Goal: Transaction & Acquisition: Purchase product/service

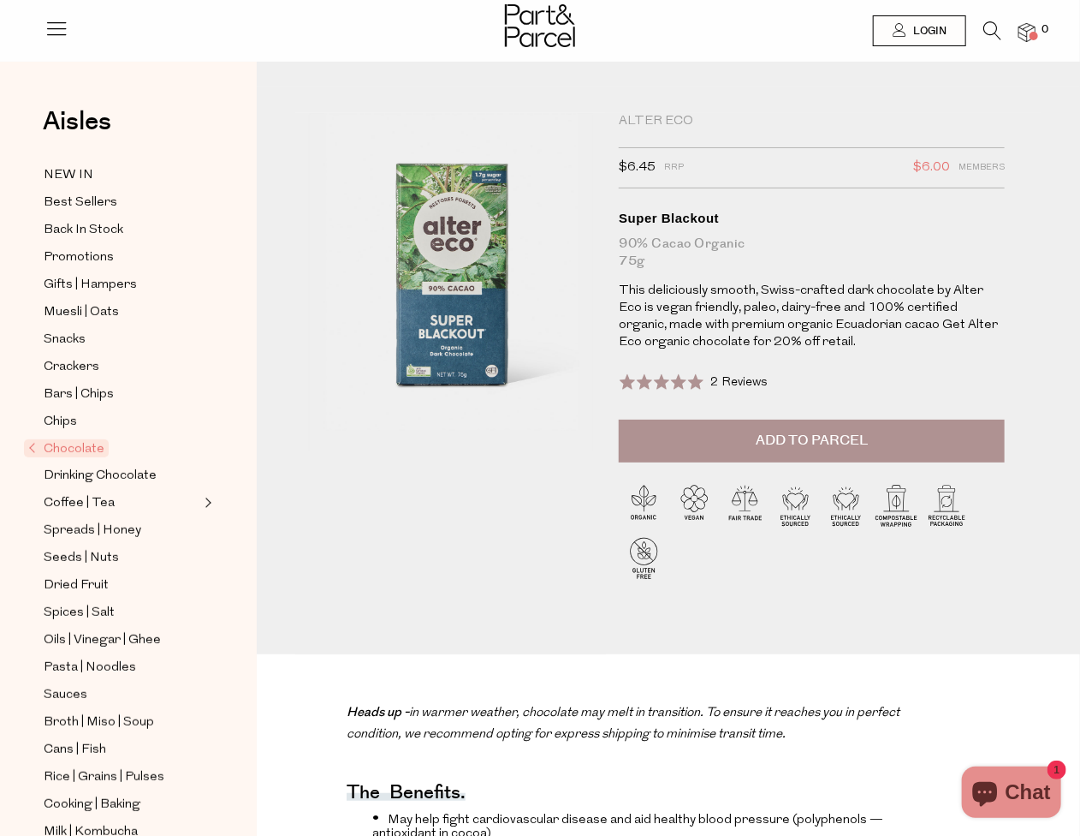
click at [35, 445] on span "Chocolate" at bounding box center [66, 448] width 85 height 18
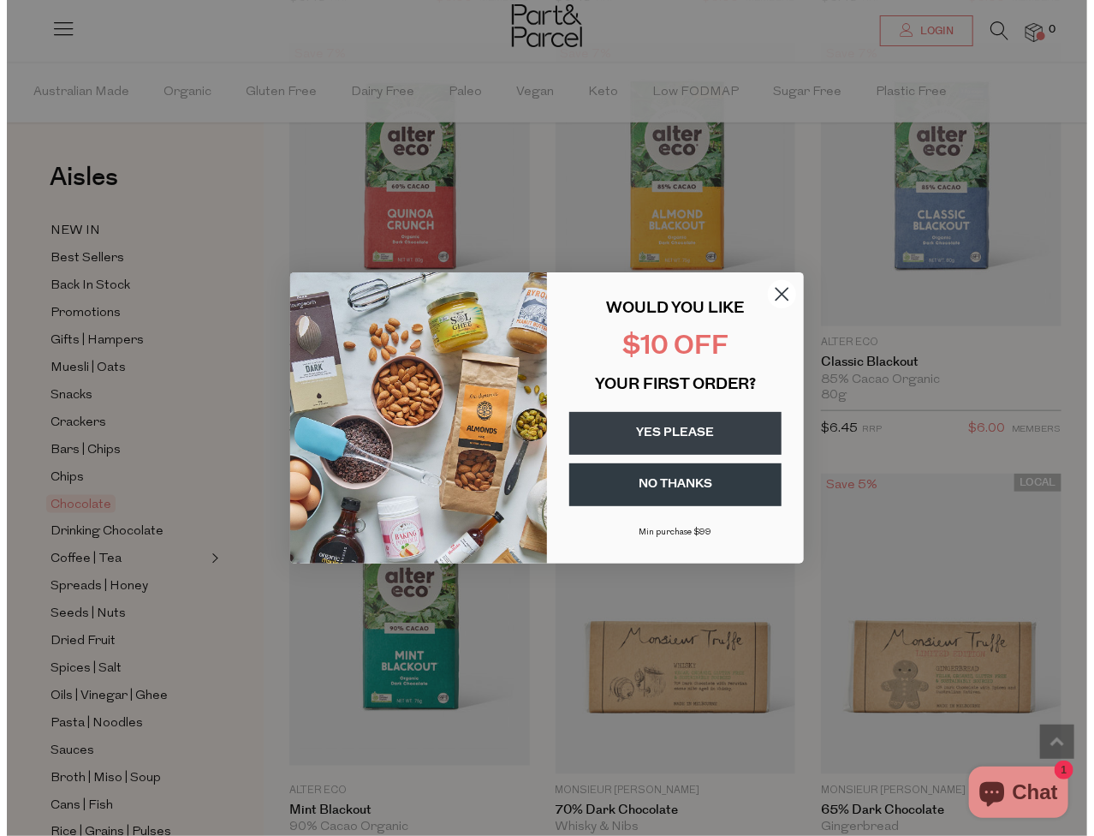
scroll to position [3430, 0]
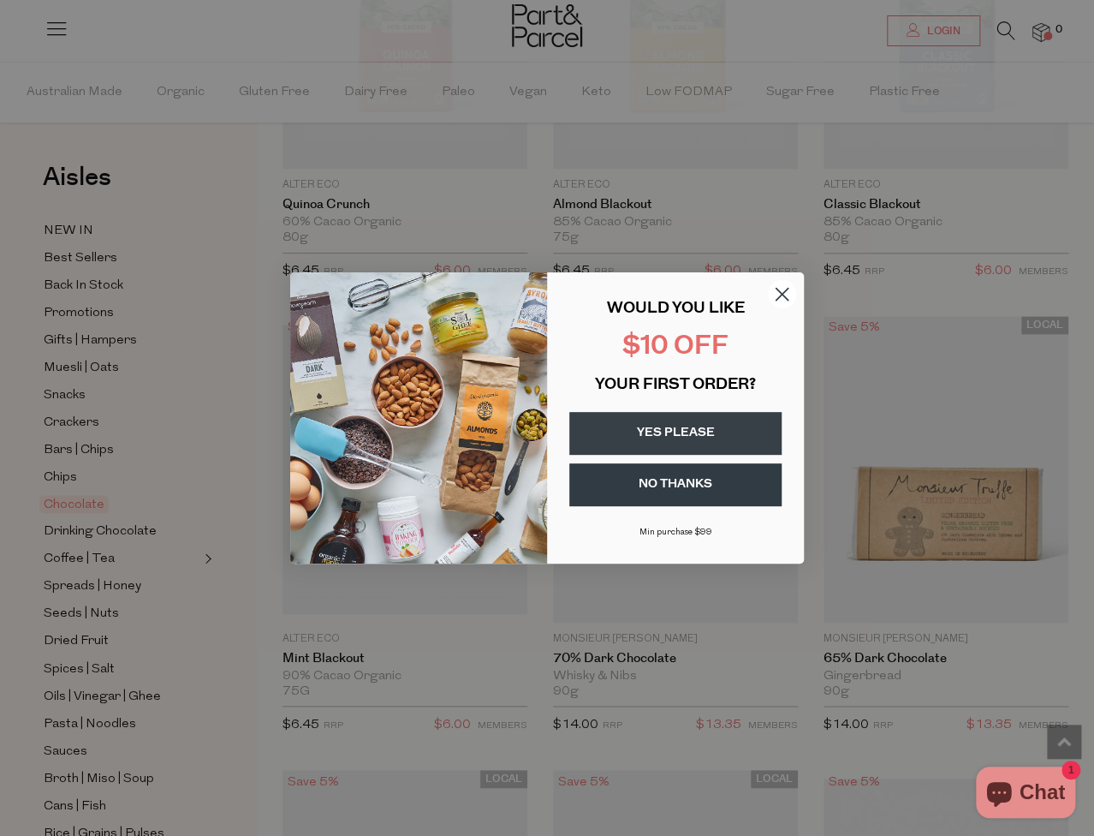
click at [780, 297] on circle "Close dialog" at bounding box center [782, 294] width 28 height 28
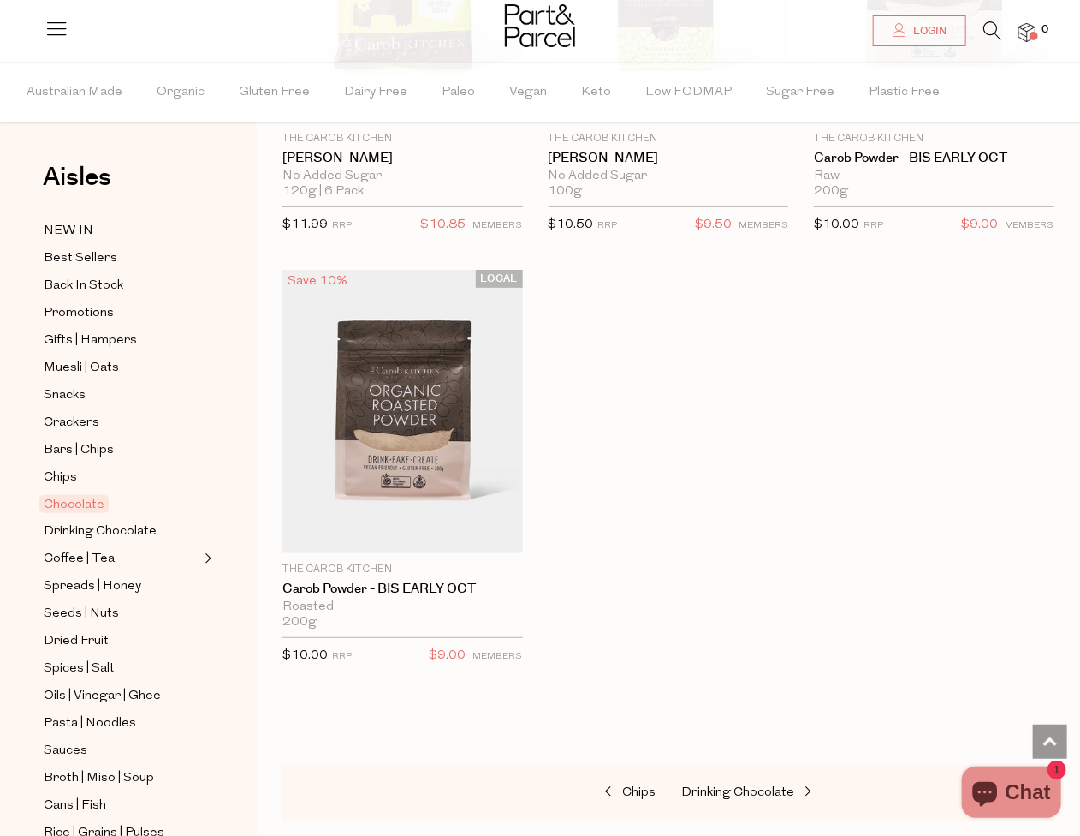
scroll to position [8215, 0]
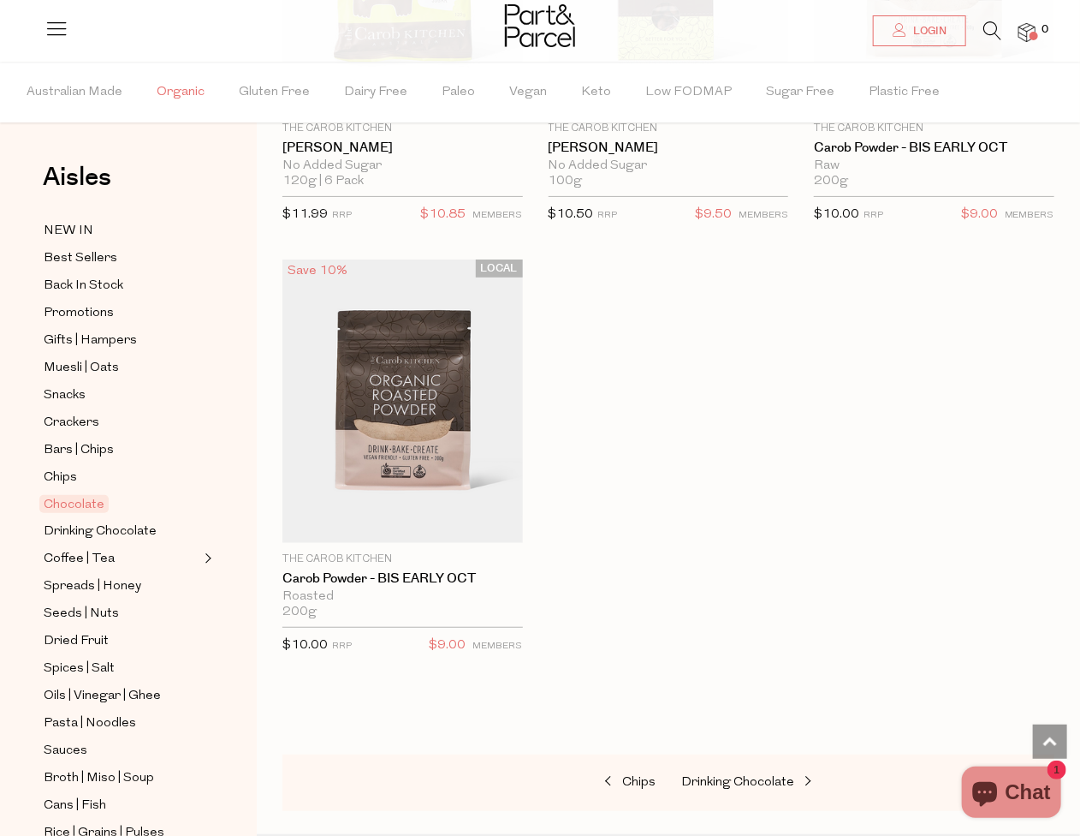
click at [180, 79] on span "Organic" at bounding box center [181, 92] width 48 height 60
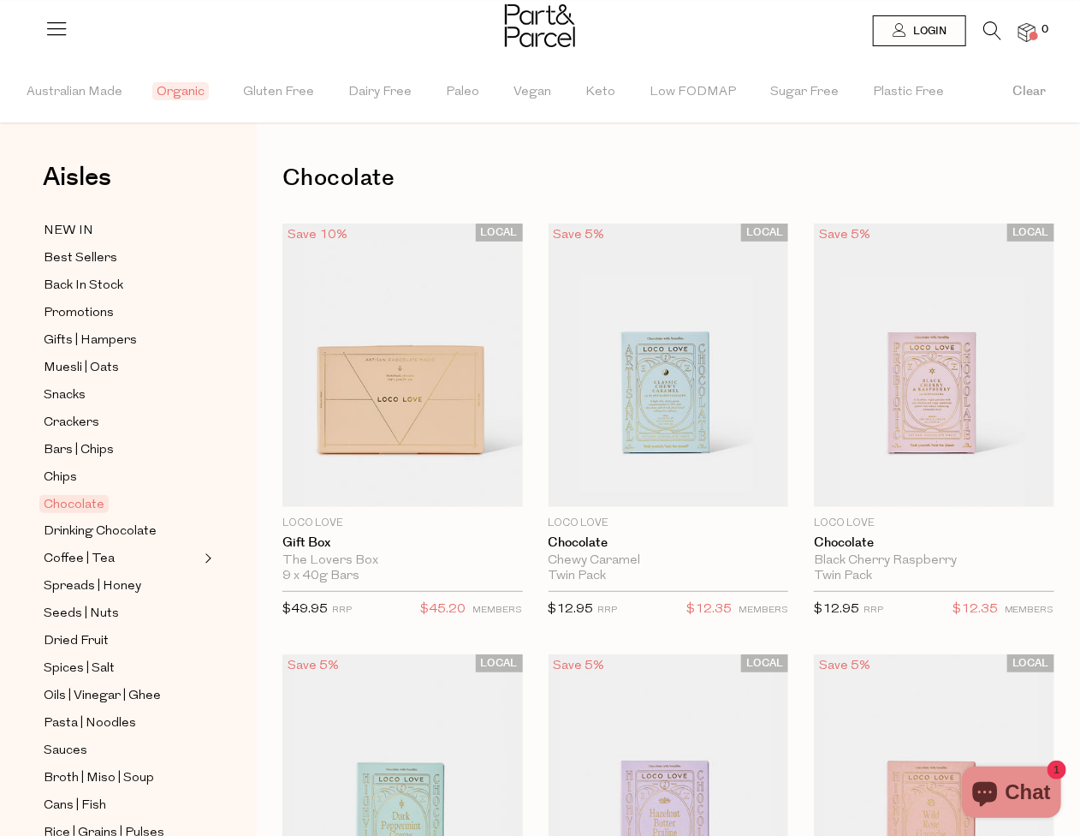
click at [179, 84] on span "Organic" at bounding box center [180, 91] width 56 height 18
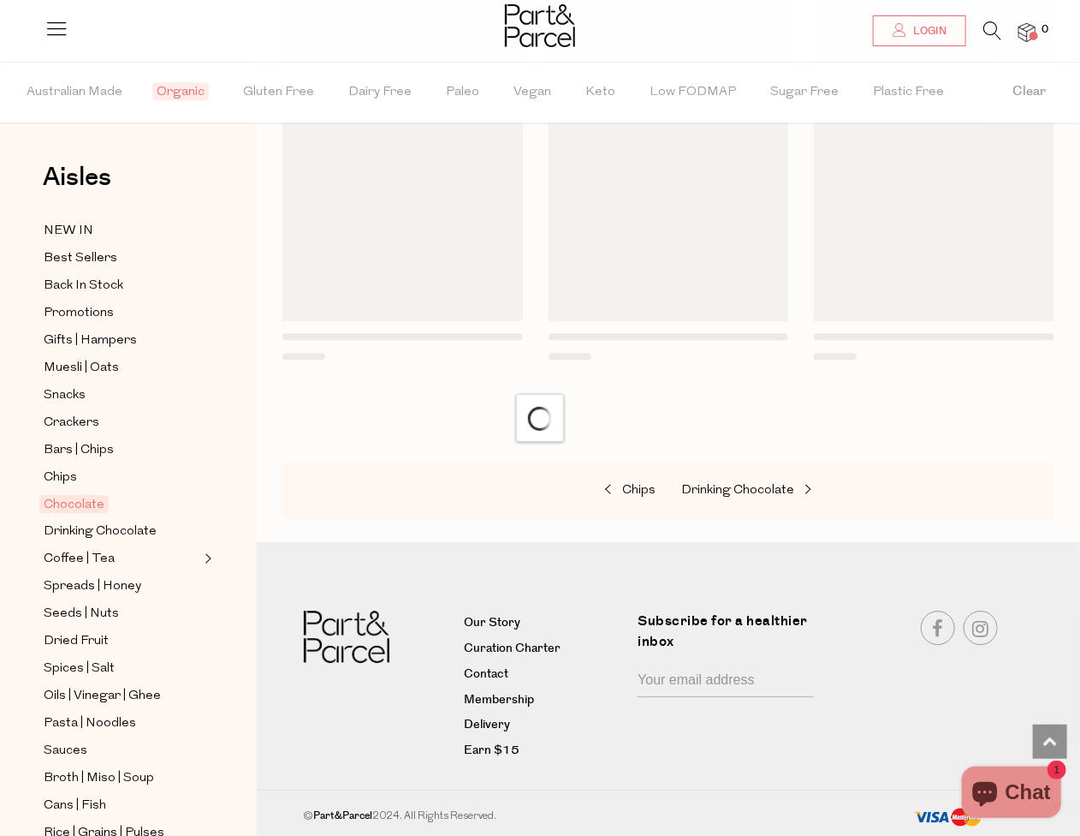
scroll to position [1115, 0]
